Goal: Check status: Check status

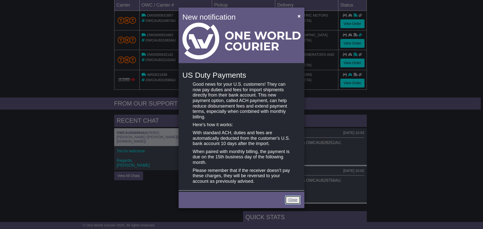
click at [293, 200] on link "Close" at bounding box center [293, 200] width 16 height 9
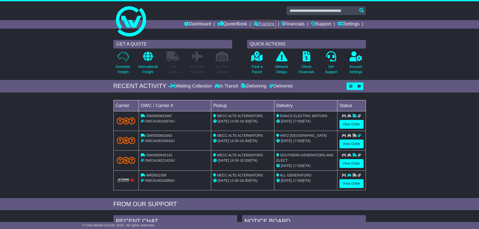
click at [256, 26] on link "Tracking" at bounding box center [264, 24] width 22 height 9
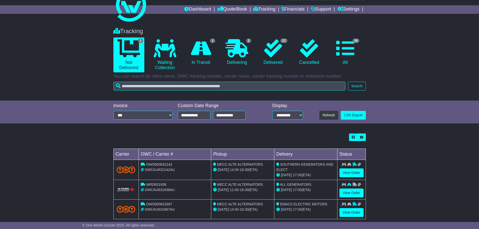
scroll to position [23, 0]
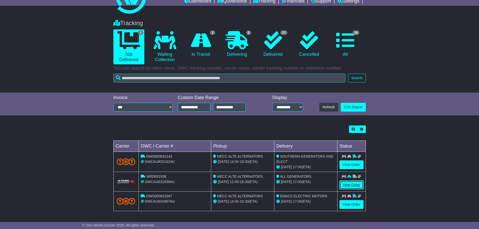
click at [354, 187] on link "View Order" at bounding box center [352, 185] width 24 height 9
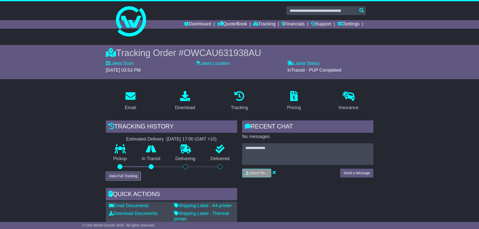
click at [126, 177] on button "View Full Tracking" at bounding box center [123, 176] width 35 height 9
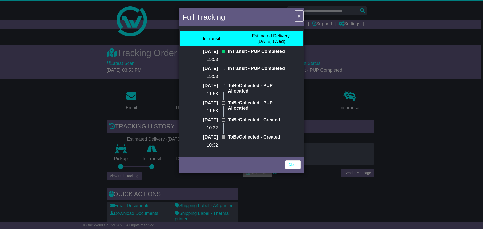
click at [299, 18] on span "×" at bounding box center [299, 16] width 3 height 6
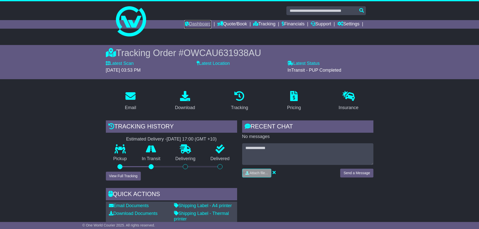
click at [195, 23] on link "Dashboard" at bounding box center [197, 24] width 27 height 9
